Goal: Task Accomplishment & Management: Manage account settings

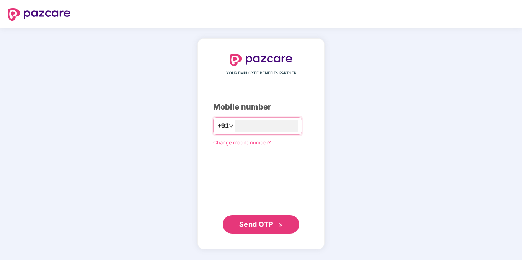
type input "**********"
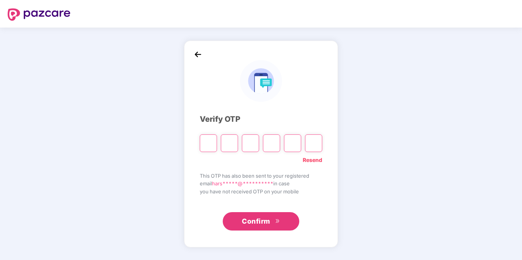
type input "*"
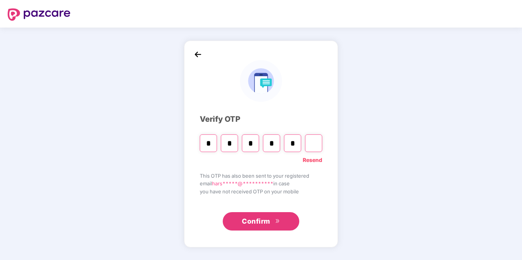
type input "*"
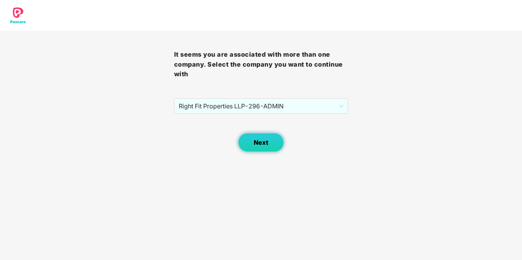
click at [262, 136] on button "Next" at bounding box center [261, 142] width 46 height 19
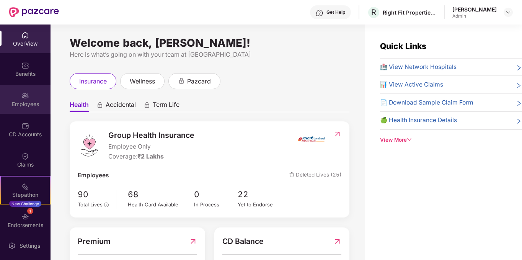
click at [15, 98] on div "Employees" at bounding box center [25, 99] width 50 height 29
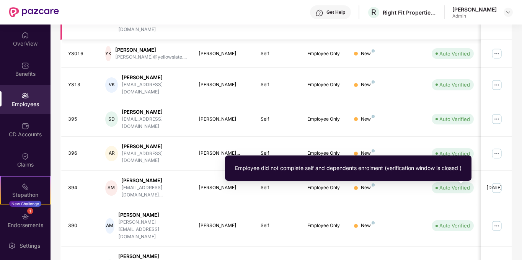
scroll to position [210, 0]
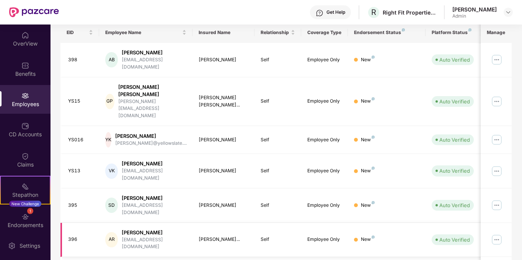
scroll to position [19, 0]
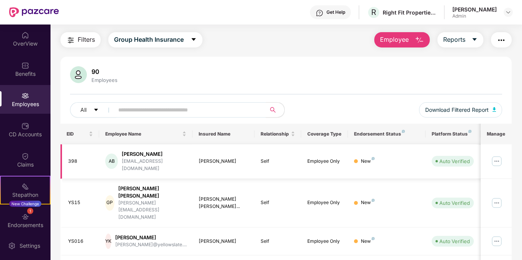
click at [497, 155] on img at bounding box center [496, 161] width 12 height 12
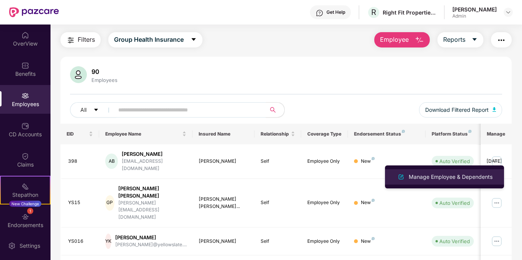
click at [439, 175] on div "Manage Employee & Dependents" at bounding box center [450, 177] width 87 height 8
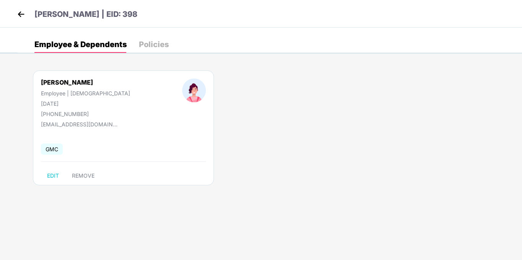
click at [22, 12] on img at bounding box center [20, 13] width 11 height 11
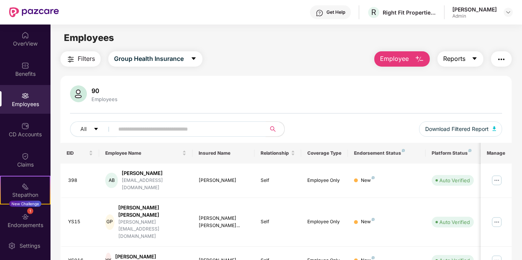
click at [466, 60] on button "Reports" at bounding box center [460, 58] width 46 height 15
click at [409, 57] on span "Employee" at bounding box center [394, 59] width 29 height 10
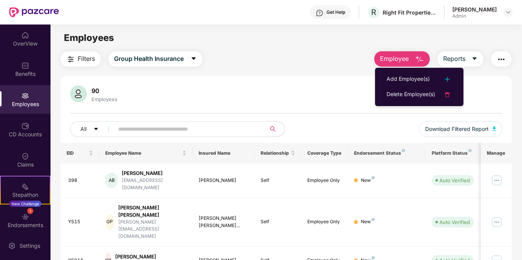
click at [358, 52] on div "Filters Group Health Insurance Employee Reports" at bounding box center [285, 58] width 451 height 15
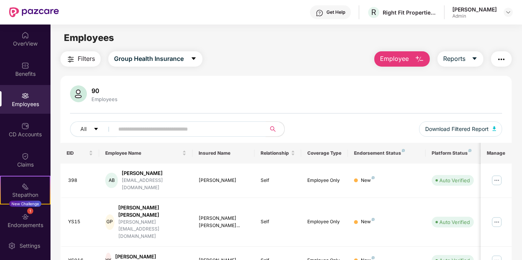
click at [496, 60] on button "button" at bounding box center [501, 58] width 21 height 15
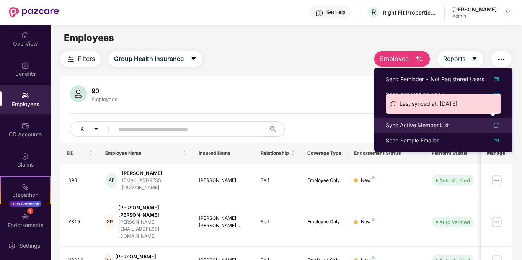
click at [493, 126] on icon "reload" at bounding box center [495, 124] width 5 height 5
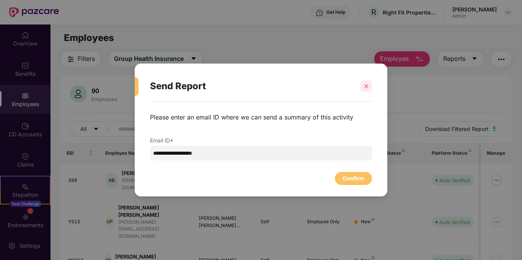
click at [368, 84] on icon "close" at bounding box center [365, 85] width 5 height 5
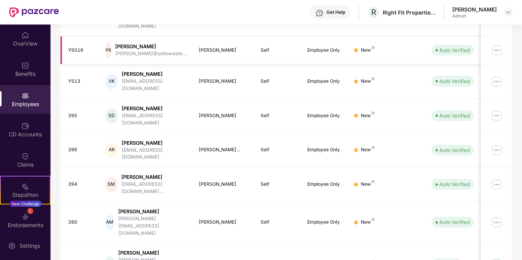
scroll to position [210, 0]
click at [497, 178] on img at bounding box center [496, 184] width 12 height 12
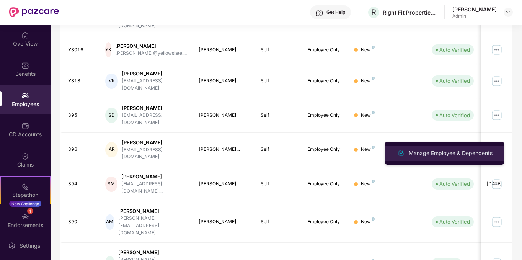
click at [408, 151] on div "Manage Employee & Dependents" at bounding box center [450, 153] width 87 height 8
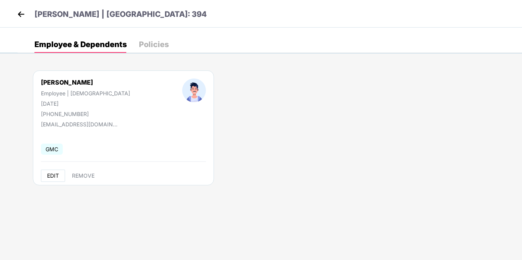
click at [55, 176] on span "EDIT" at bounding box center [53, 176] width 12 height 6
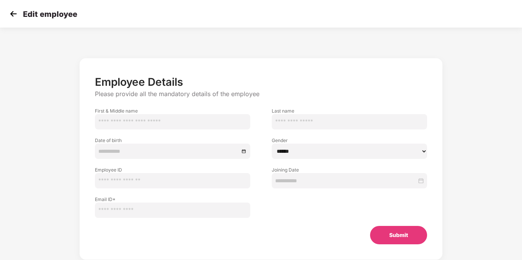
type input "*****"
type input "**********"
select select "****"
type input "***"
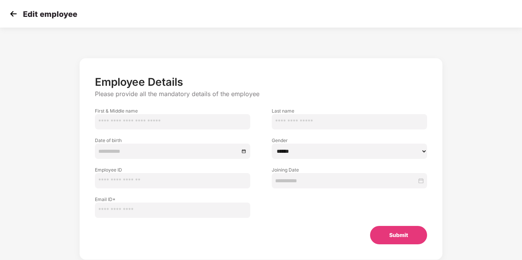
type input "**********"
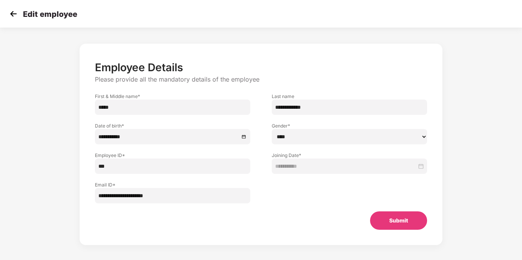
scroll to position [19, 0]
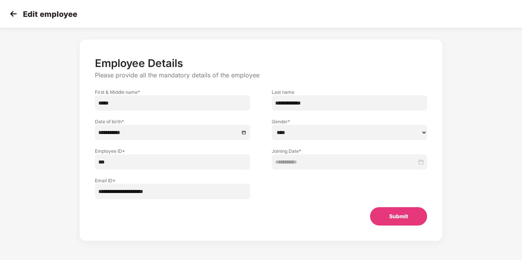
click at [387, 213] on button "Submit" at bounding box center [398, 216] width 57 height 18
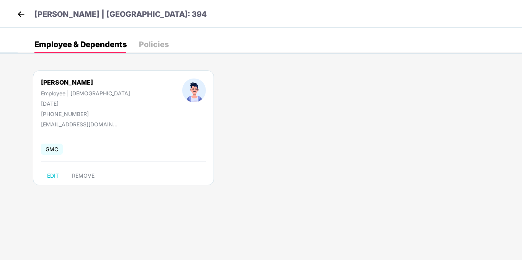
click at [147, 39] on div "Policies" at bounding box center [154, 44] width 30 height 17
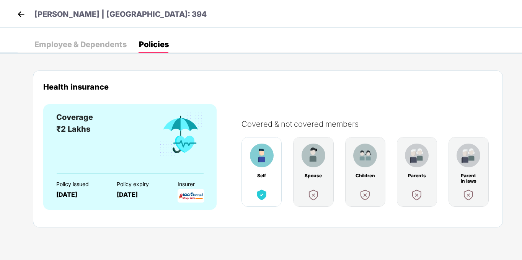
click at [24, 12] on img at bounding box center [20, 13] width 11 height 11
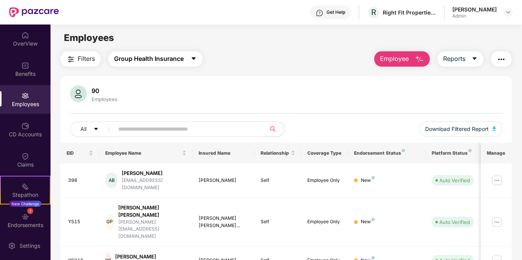
click at [196, 54] on button "Group Health Insurance" at bounding box center [155, 58] width 94 height 15
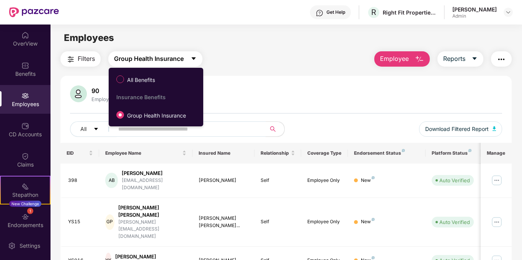
click at [182, 59] on span "Group Health Insurance" at bounding box center [149, 59] width 70 height 10
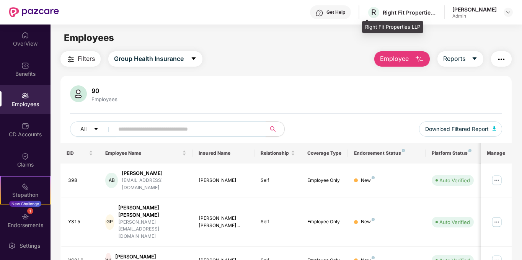
click at [390, 10] on div "Right Fit Properties LLP" at bounding box center [410, 12] width 54 height 7
click at [509, 9] on div at bounding box center [507, 12] width 9 height 9
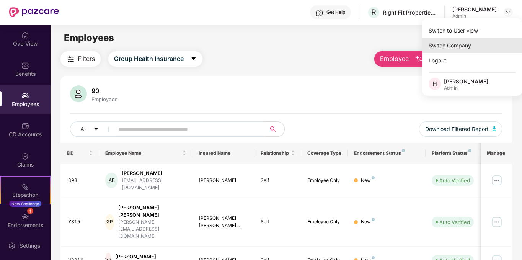
click at [474, 46] on div "Switch Company" at bounding box center [471, 45] width 99 height 15
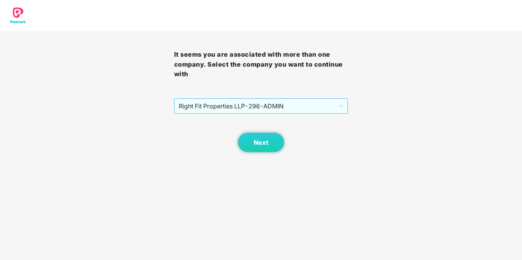
click at [256, 111] on span "Right Fit Properties LLP - 296 - ADMIN" at bounding box center [261, 106] width 165 height 15
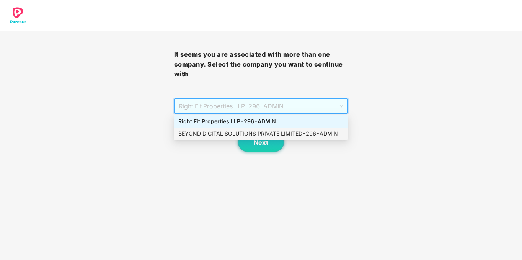
click at [223, 136] on div "BEYOND DIGITAL SOLUTIONS PRIVATE LIMITED - 296 - ADMIN" at bounding box center [260, 133] width 165 height 8
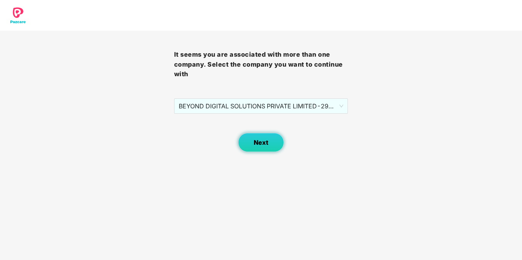
click at [254, 141] on span "Next" at bounding box center [261, 142] width 15 height 7
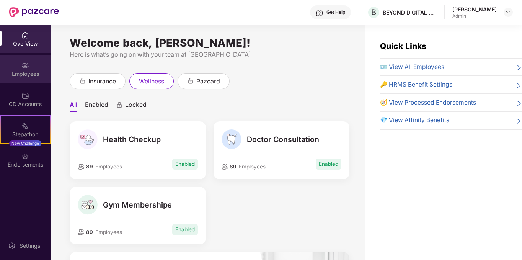
click at [18, 65] on div "Employees" at bounding box center [25, 69] width 50 height 29
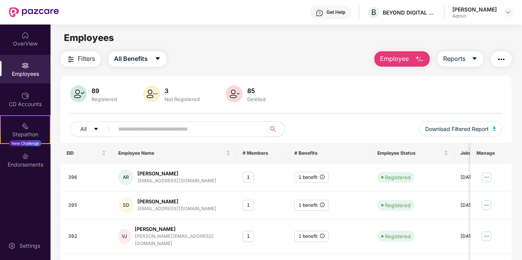
click at [494, 11] on div "[PERSON_NAME]" at bounding box center [474, 9] width 44 height 7
click at [508, 12] on img at bounding box center [508, 12] width 6 height 6
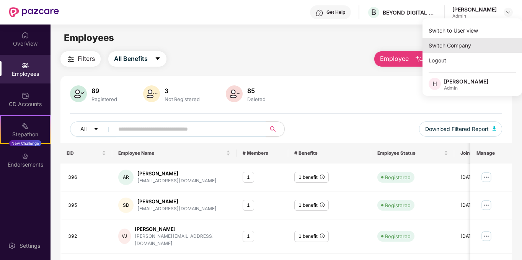
click at [475, 47] on div "Switch Company" at bounding box center [471, 45] width 99 height 15
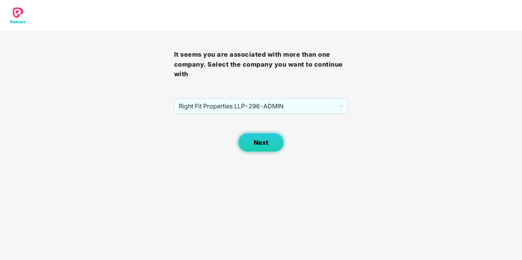
click at [260, 138] on button "Next" at bounding box center [261, 142] width 46 height 19
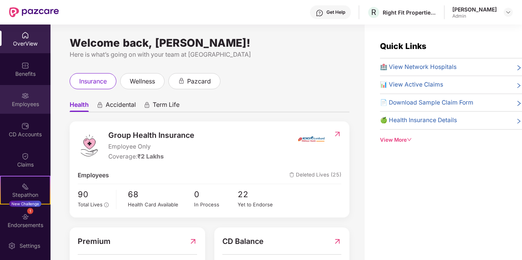
click at [21, 101] on div "Employees" at bounding box center [25, 104] width 50 height 8
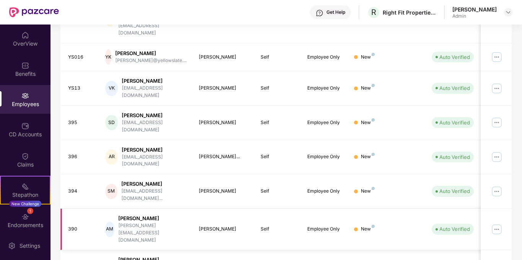
scroll to position [210, 0]
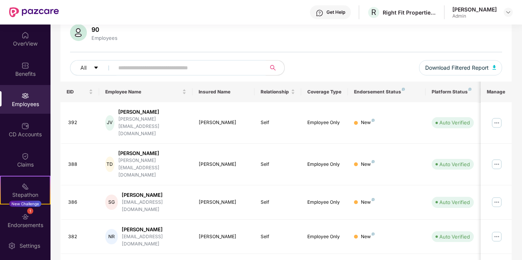
scroll to position [57, 0]
